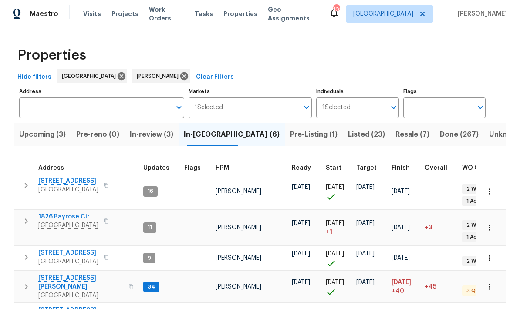
click at [173, 132] on span "In-review (3)" at bounding box center [152, 134] width 44 height 12
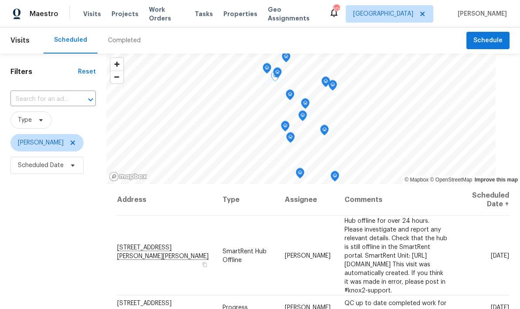
click at [0, 0] on icon at bounding box center [0, 0] width 0 height 0
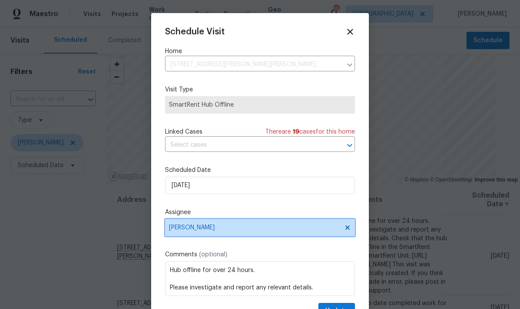
click at [303, 230] on span "[PERSON_NAME]" at bounding box center [254, 227] width 171 height 7
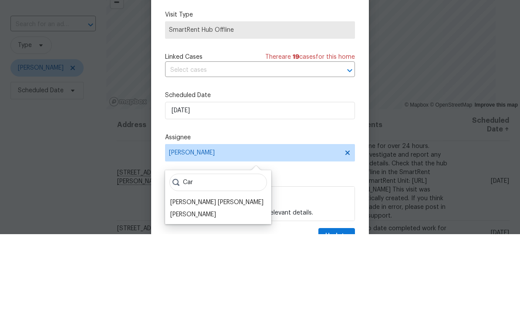
scroll to position [35, 0]
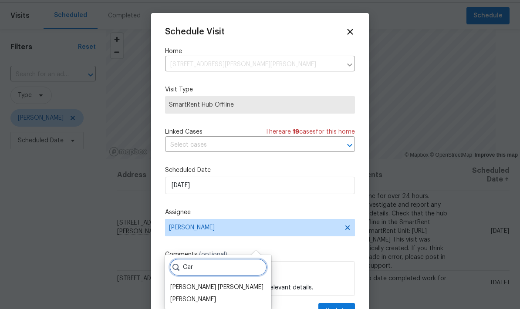
type input "Car"
click at [207, 295] on div "[PERSON_NAME]" at bounding box center [193, 299] width 46 height 9
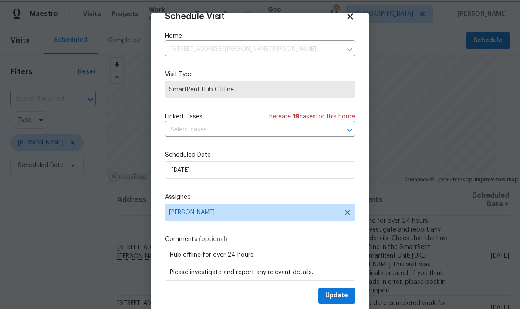
scroll to position [17, 0]
click at [352, 13] on icon at bounding box center [350, 16] width 6 height 6
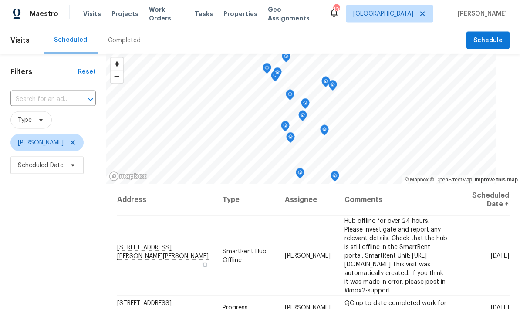
scroll to position [0, 0]
click at [0, 0] on icon at bounding box center [0, 0] width 0 height 0
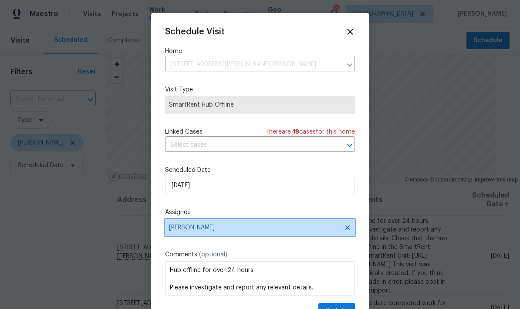
click at [291, 230] on span "[PERSON_NAME]" at bounding box center [254, 227] width 171 height 7
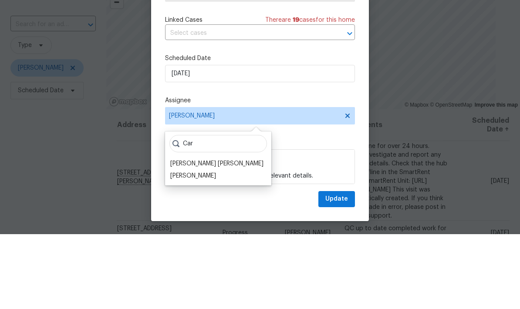
scroll to position [35, 0]
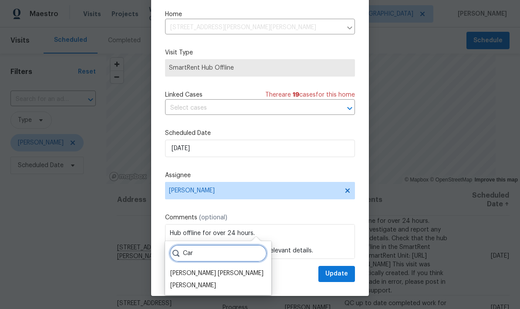
type input "Car"
click at [208, 281] on div "[PERSON_NAME]" at bounding box center [193, 285] width 46 height 9
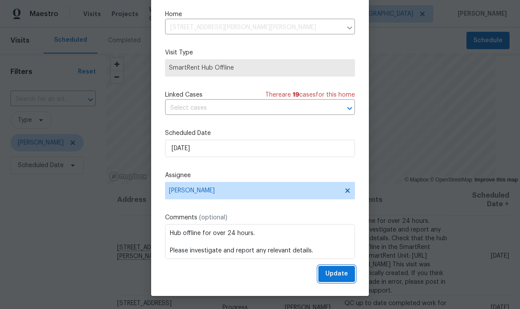
click at [345, 273] on span "Update" at bounding box center [336, 273] width 23 height 11
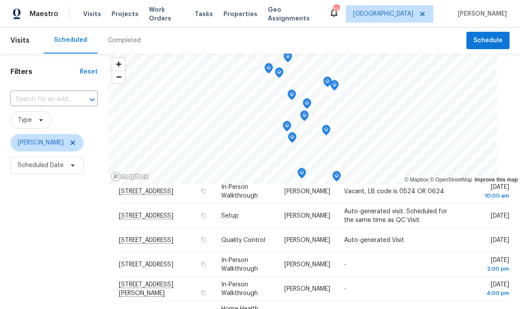
scroll to position [61, 0]
click at [0, 0] on icon at bounding box center [0, 0] width 0 height 0
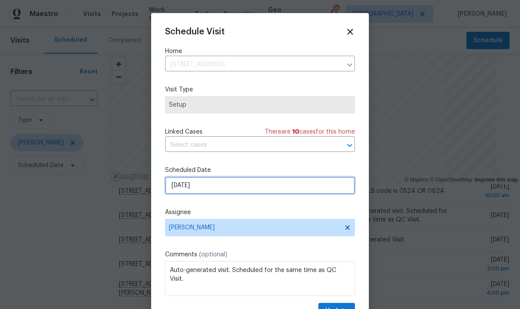
click at [302, 191] on input "[DATE]" at bounding box center [260, 185] width 190 height 17
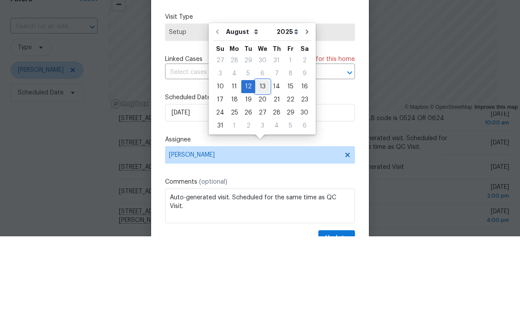
click at [259, 153] on div "13" at bounding box center [262, 159] width 14 height 12
type input "[DATE]"
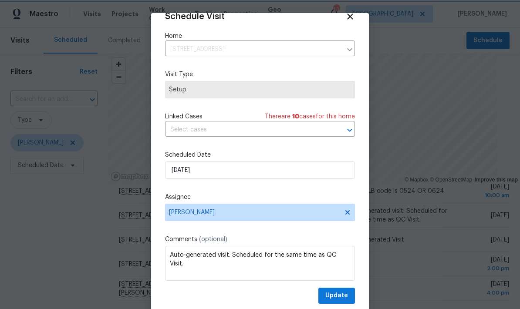
scroll to position [17, 0]
click at [345, 295] on span "Update" at bounding box center [336, 295] width 23 height 11
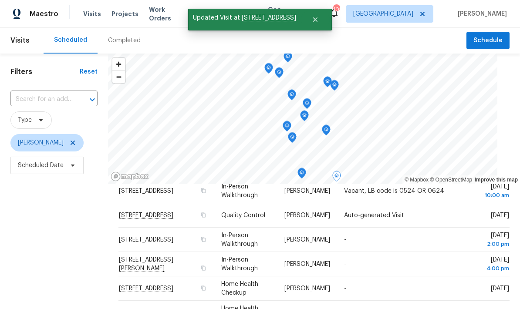
click at [0, 0] on icon at bounding box center [0, 0] width 0 height 0
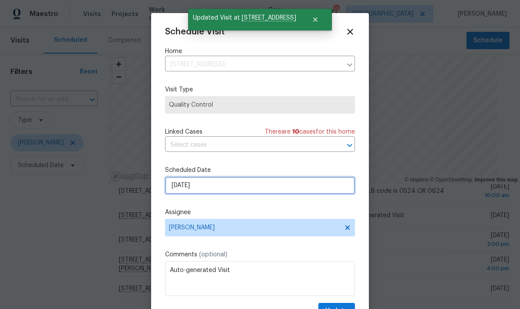
click at [305, 191] on input "[DATE]" at bounding box center [260, 185] width 190 height 17
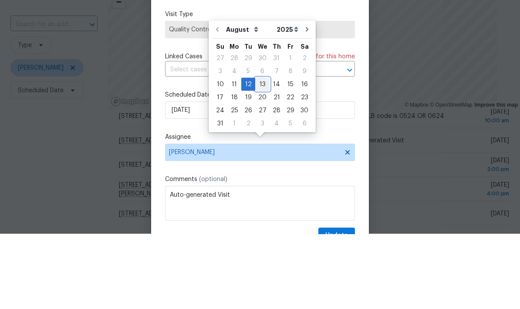
click at [262, 153] on div "13" at bounding box center [262, 159] width 14 height 12
type input "[DATE]"
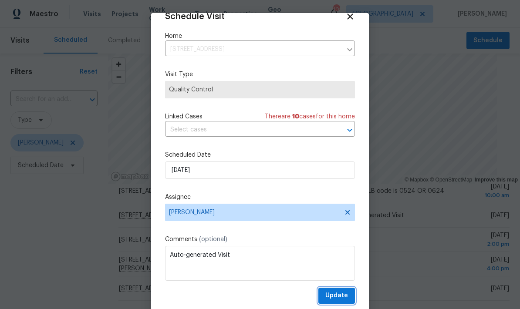
click at [345, 293] on span "Update" at bounding box center [336, 295] width 23 height 11
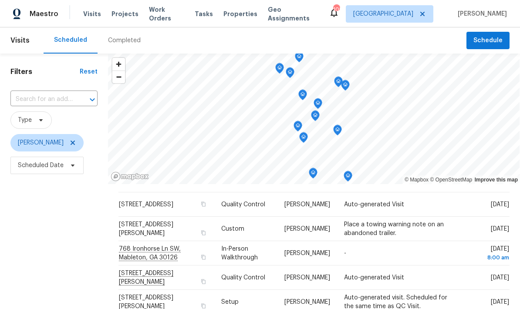
scroll to position [0, 0]
click at [63, 234] on div "Filters Reset ​ Type [PERSON_NAME] Scheduled Date" at bounding box center [54, 243] width 108 height 378
